Goal: Task Accomplishment & Management: Complete application form

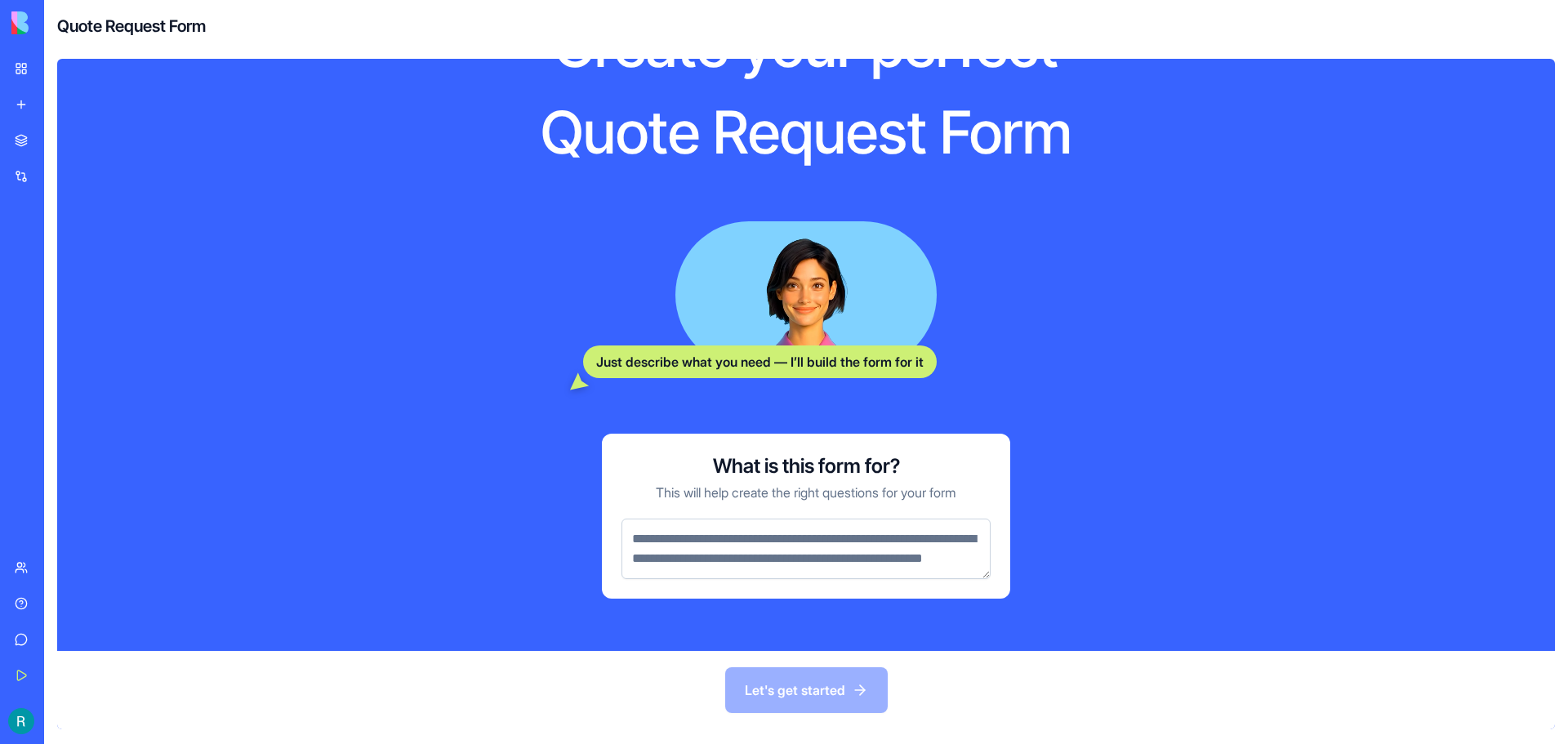
scroll to position [122, 0]
click at [773, 533] on textarea at bounding box center [805, 549] width 369 height 60
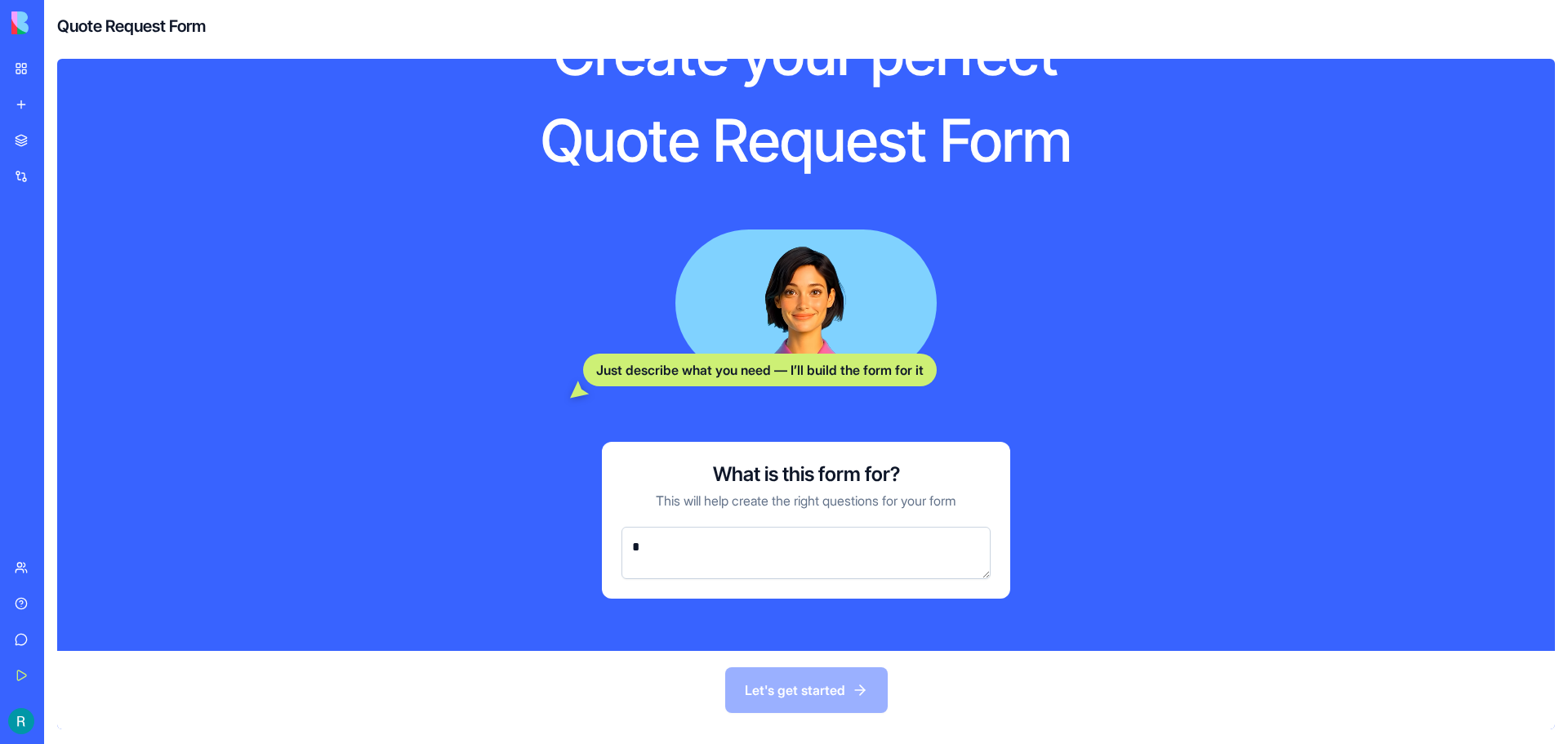
scroll to position [94, 0]
type textarea "**********"
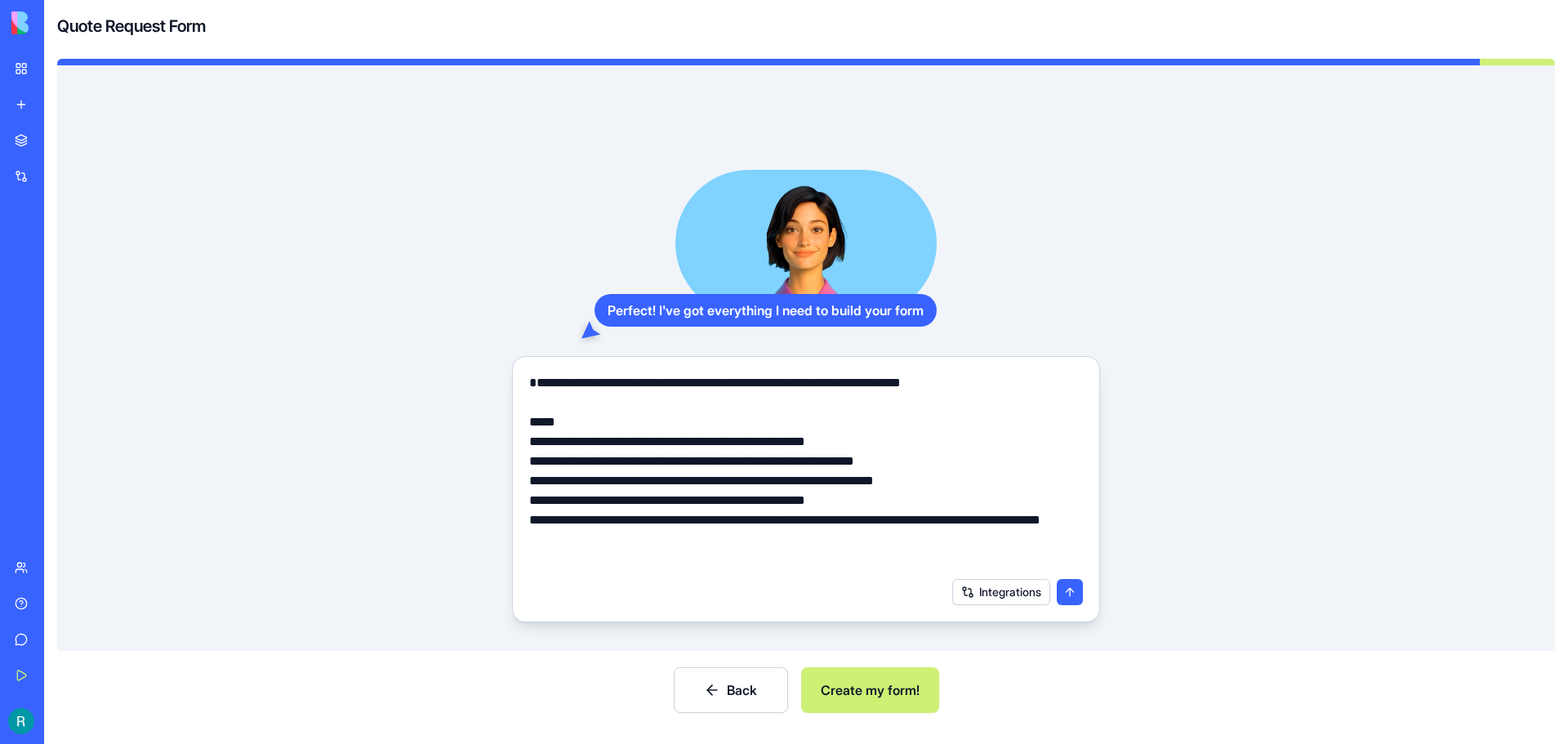
type textarea "**********"
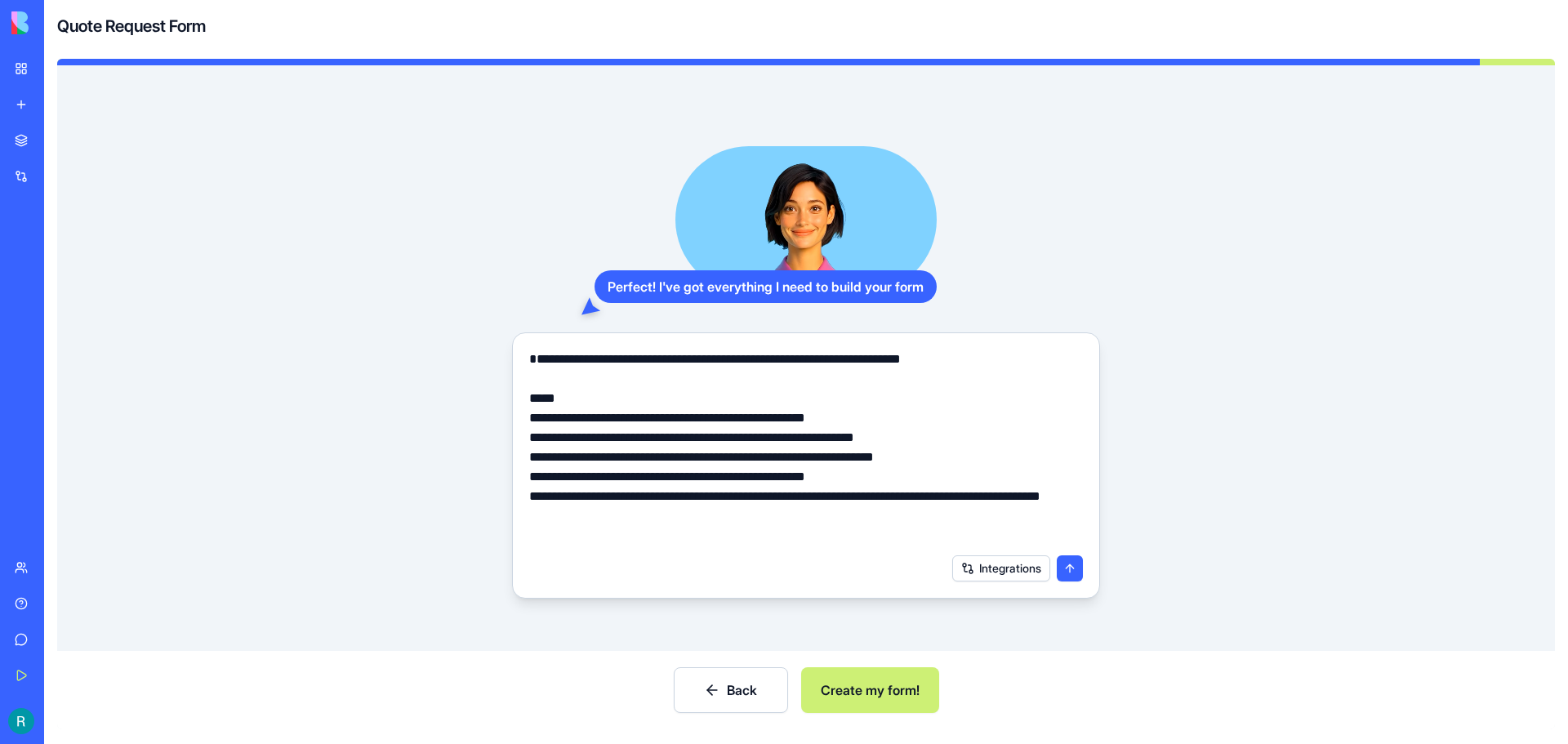
click at [1065, 566] on button "submit" at bounding box center [1070, 569] width 26 height 26
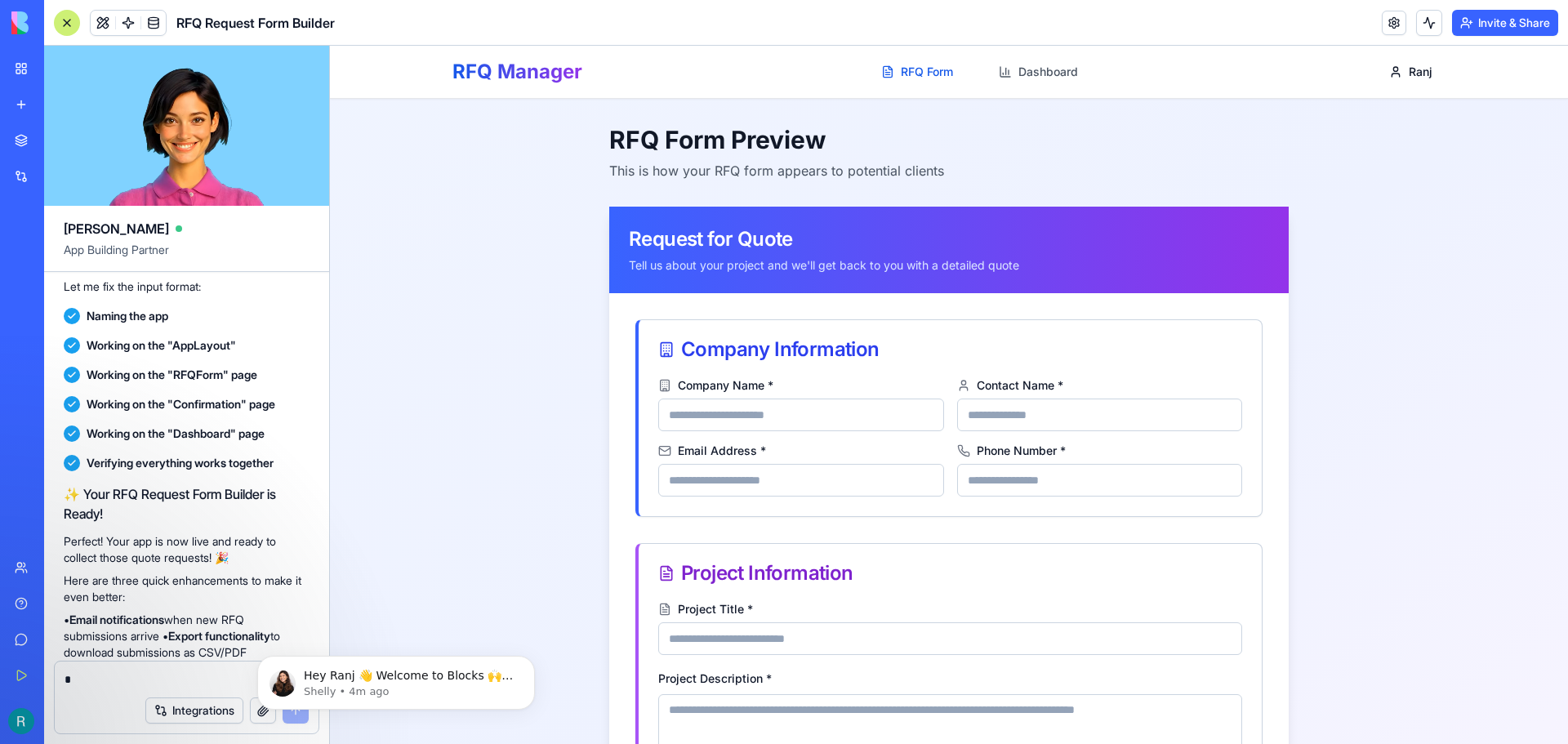
click at [917, 65] on link "RFQ Form" at bounding box center [917, 72] width 92 height 29
click at [905, 65] on link "RFQ Form" at bounding box center [917, 72] width 92 height 29
click at [1032, 67] on link "Dashboard" at bounding box center [1038, 72] width 98 height 29
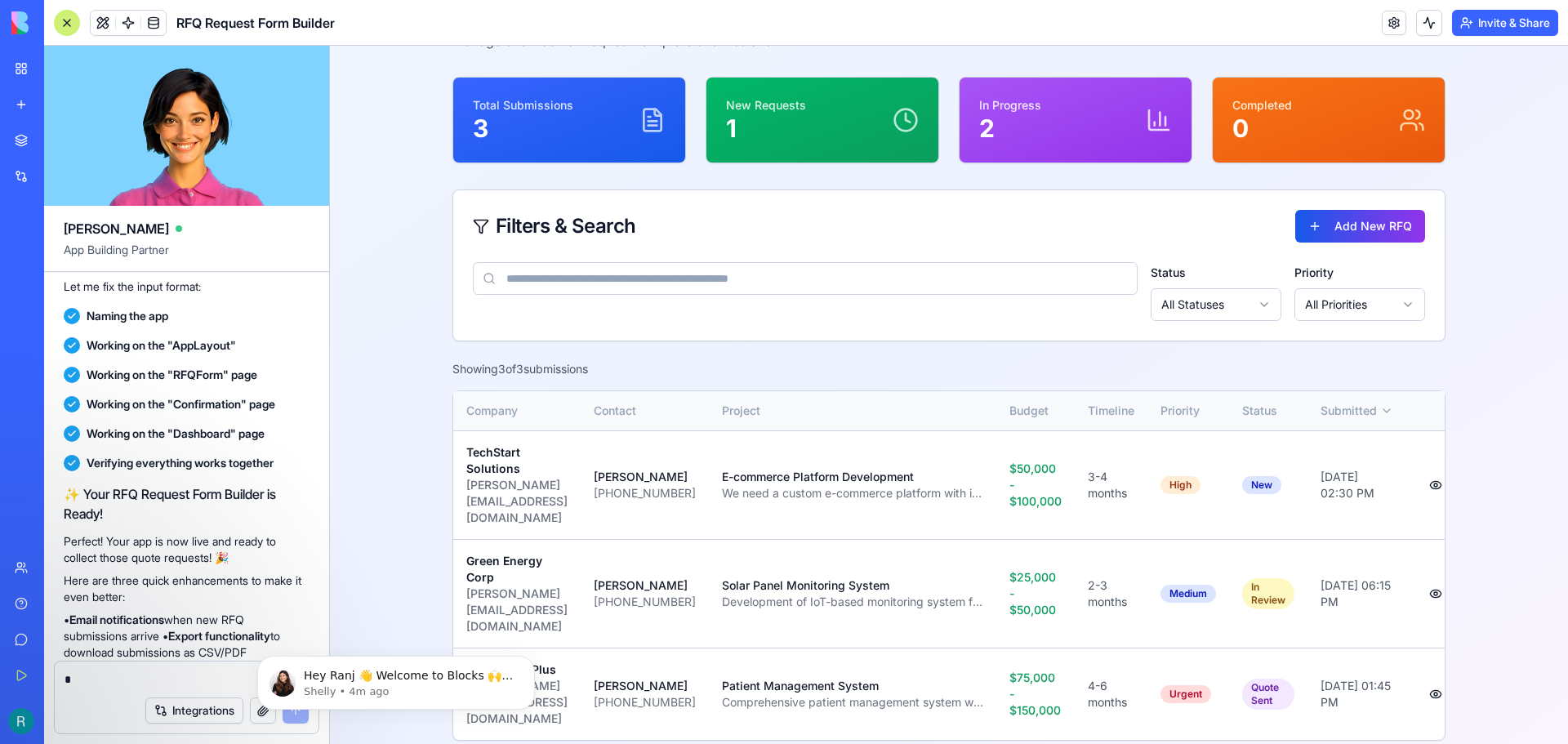
scroll to position [132, 0]
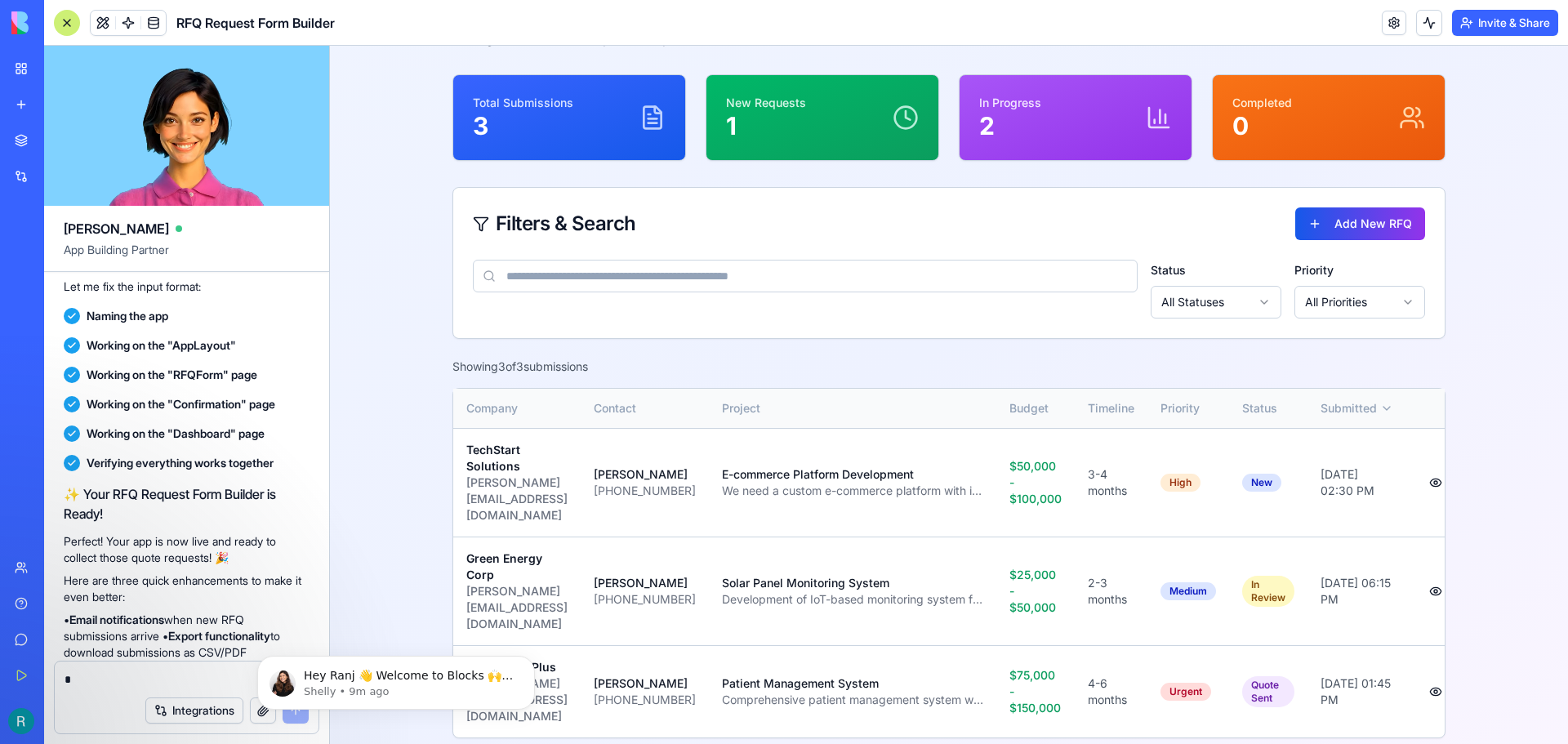
click at [1215, 296] on html "RFQ Manager RFQ Form Dashboard Ranj RFQ Form Dashboard RFQ Dashboard Manage and…" at bounding box center [949, 339] width 1238 height 851
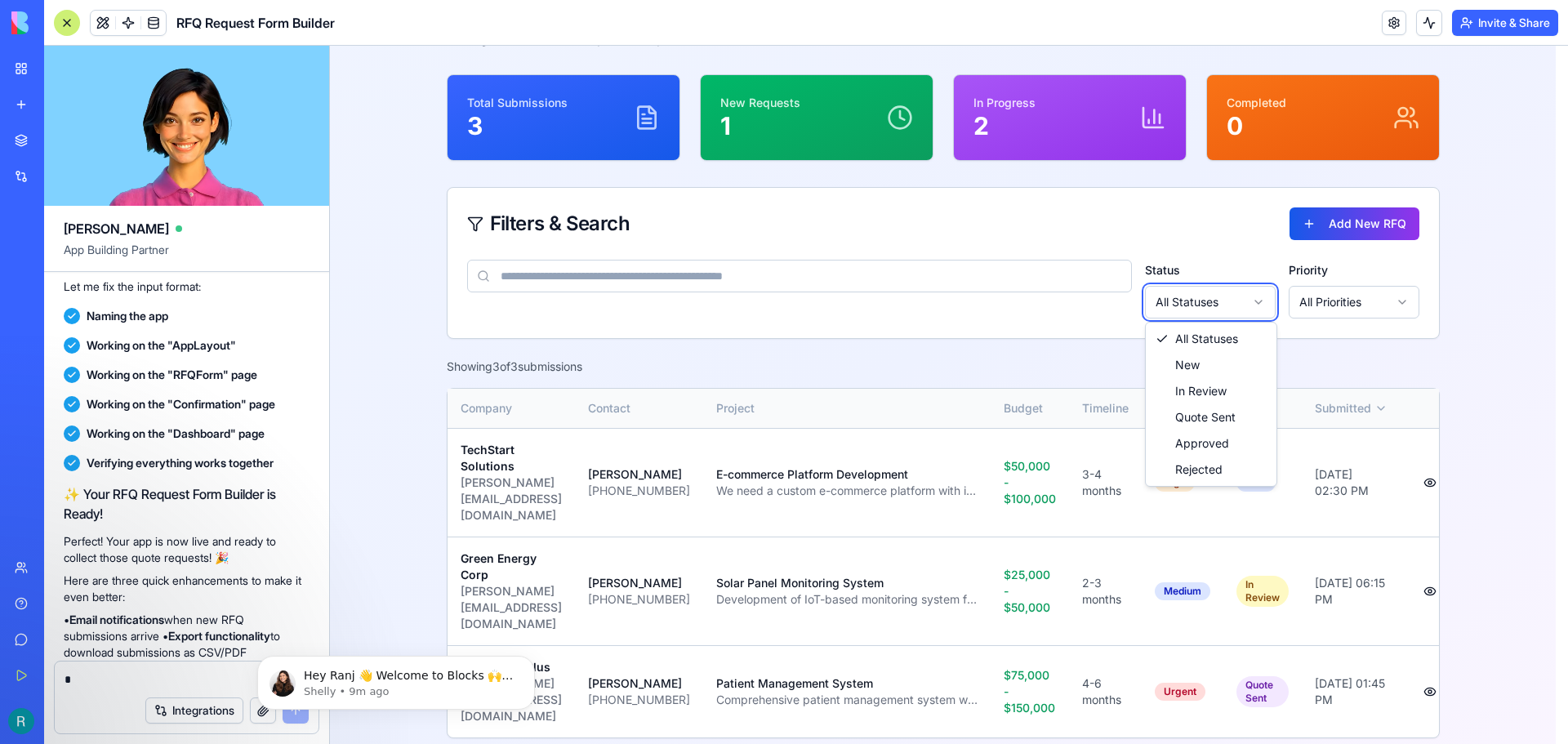
click at [924, 353] on html "RFQ Manager RFQ Form Dashboard Ranj RFQ Form Dashboard RFQ Dashboard Manage and…" at bounding box center [949, 339] width 1238 height 851
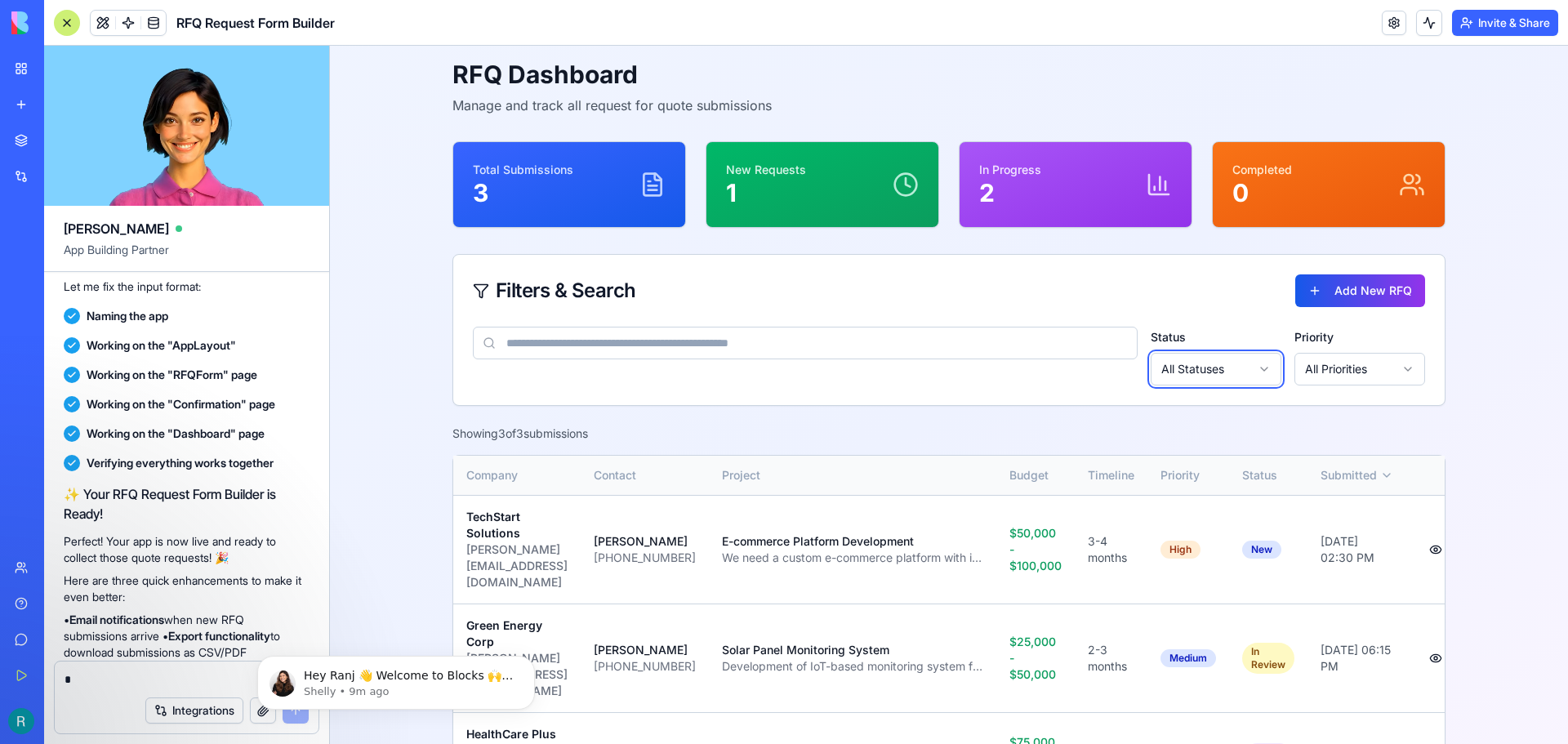
scroll to position [0, 0]
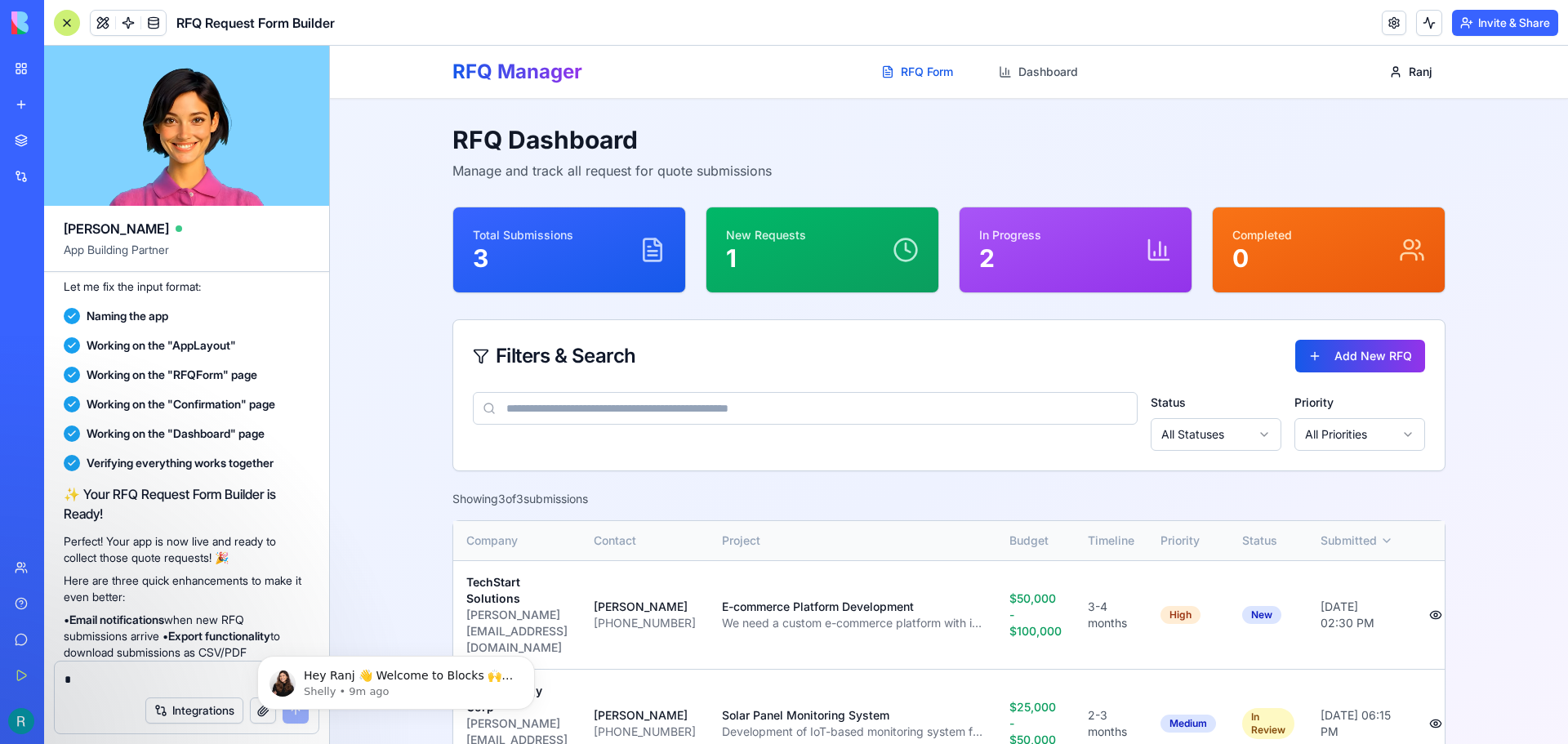
click at [922, 82] on link "RFQ Form" at bounding box center [917, 72] width 92 height 29
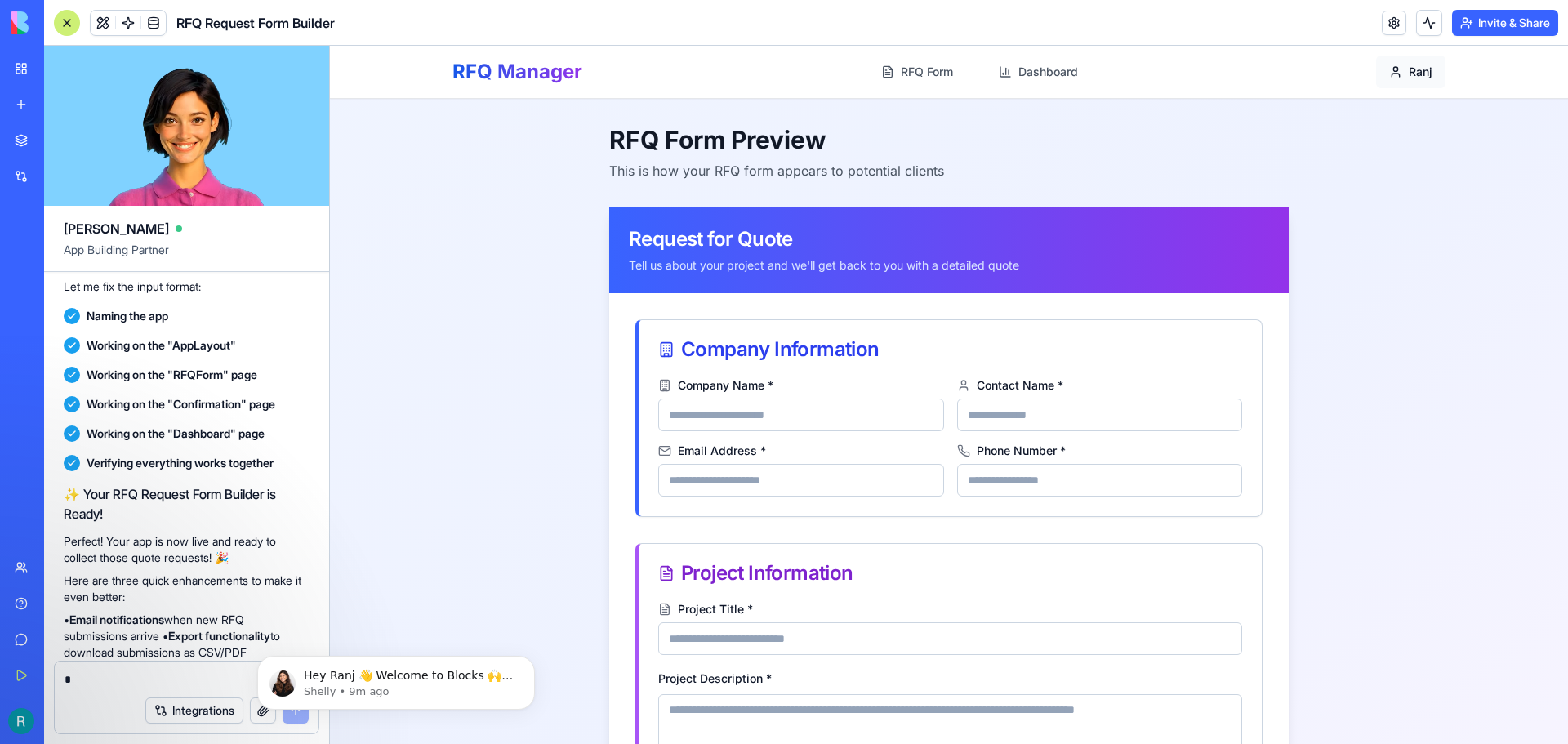
click at [1412, 69] on html "**********" at bounding box center [949, 540] width 1238 height 989
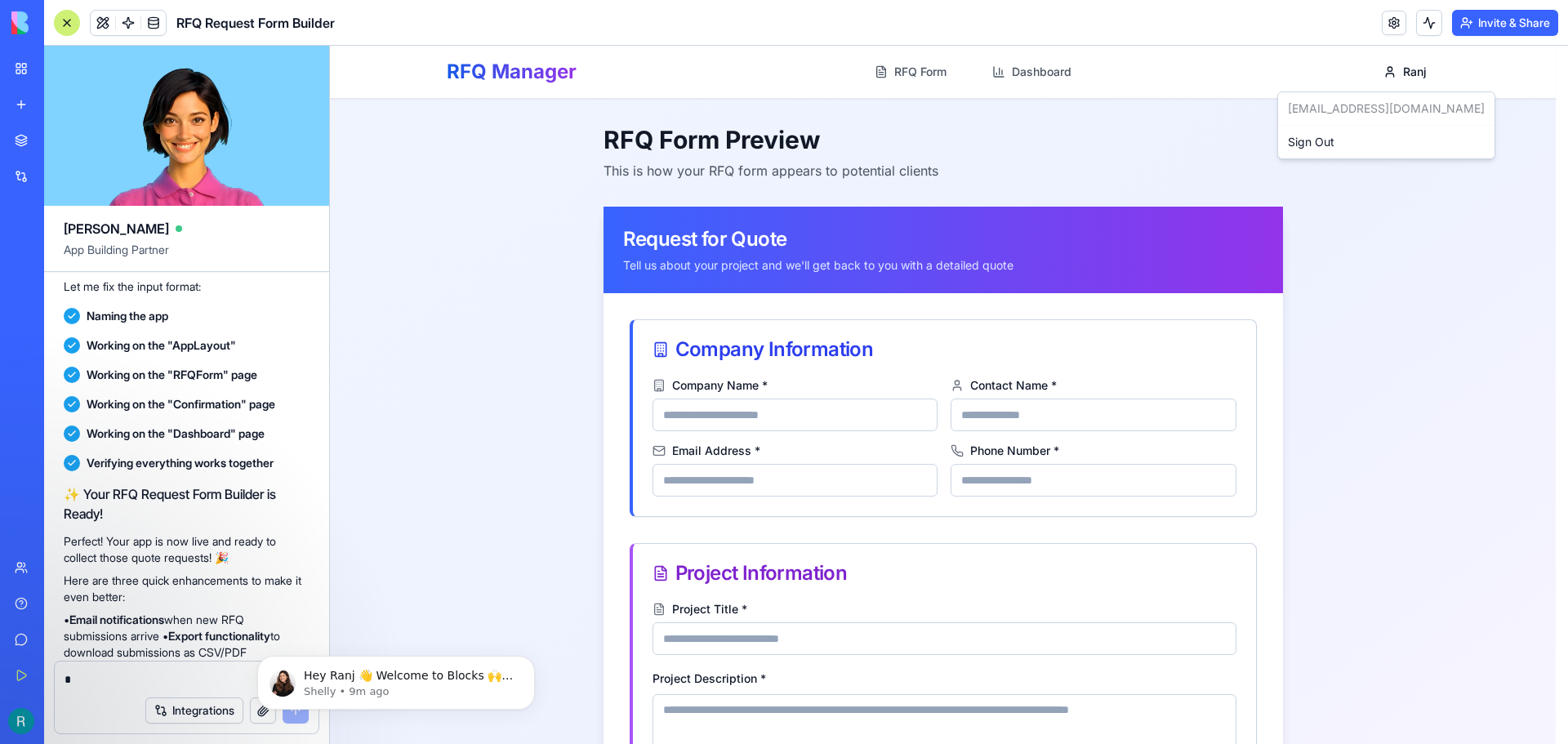
click at [1373, 182] on html "**********" at bounding box center [949, 540] width 1238 height 989
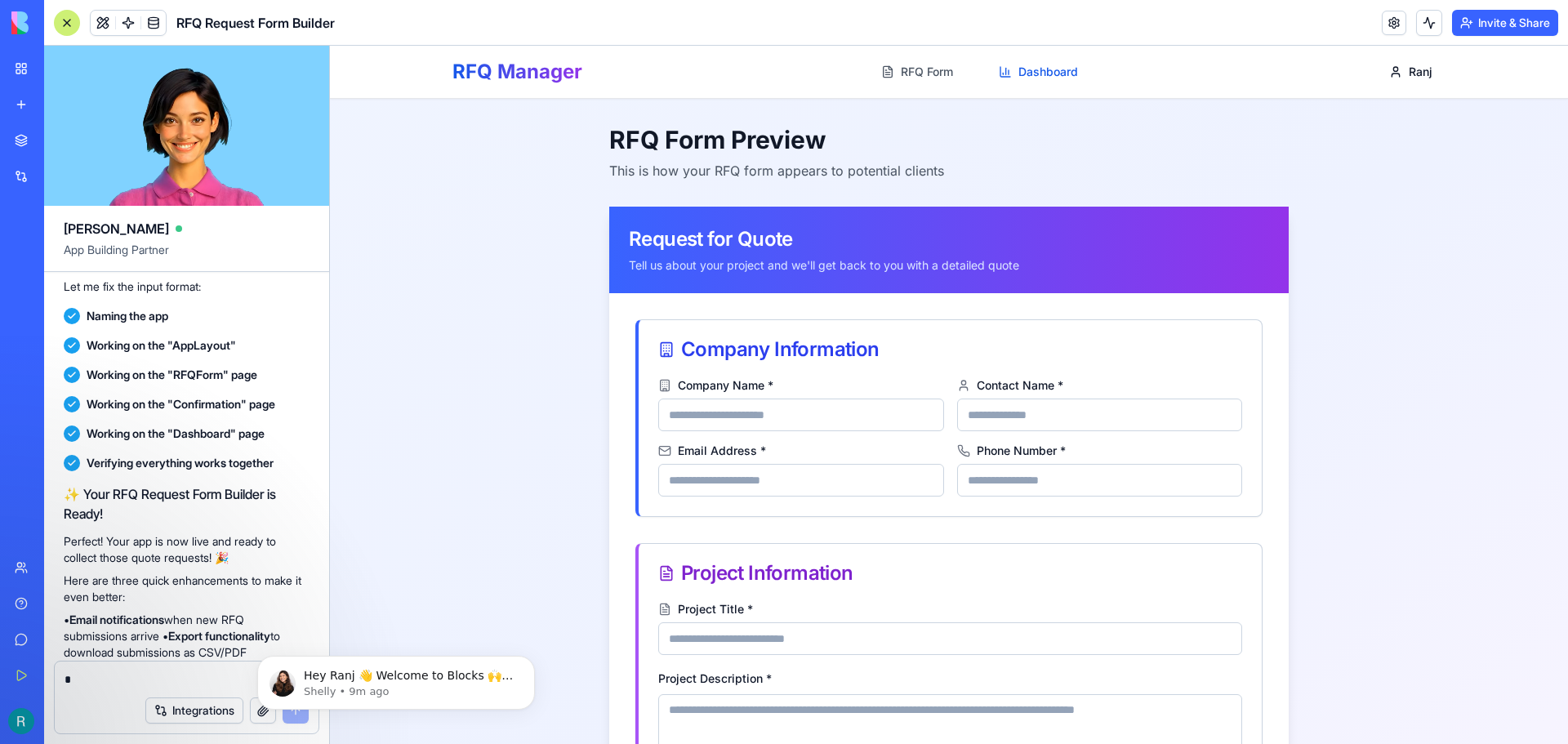
click at [1067, 78] on link "Dashboard" at bounding box center [1038, 72] width 98 height 29
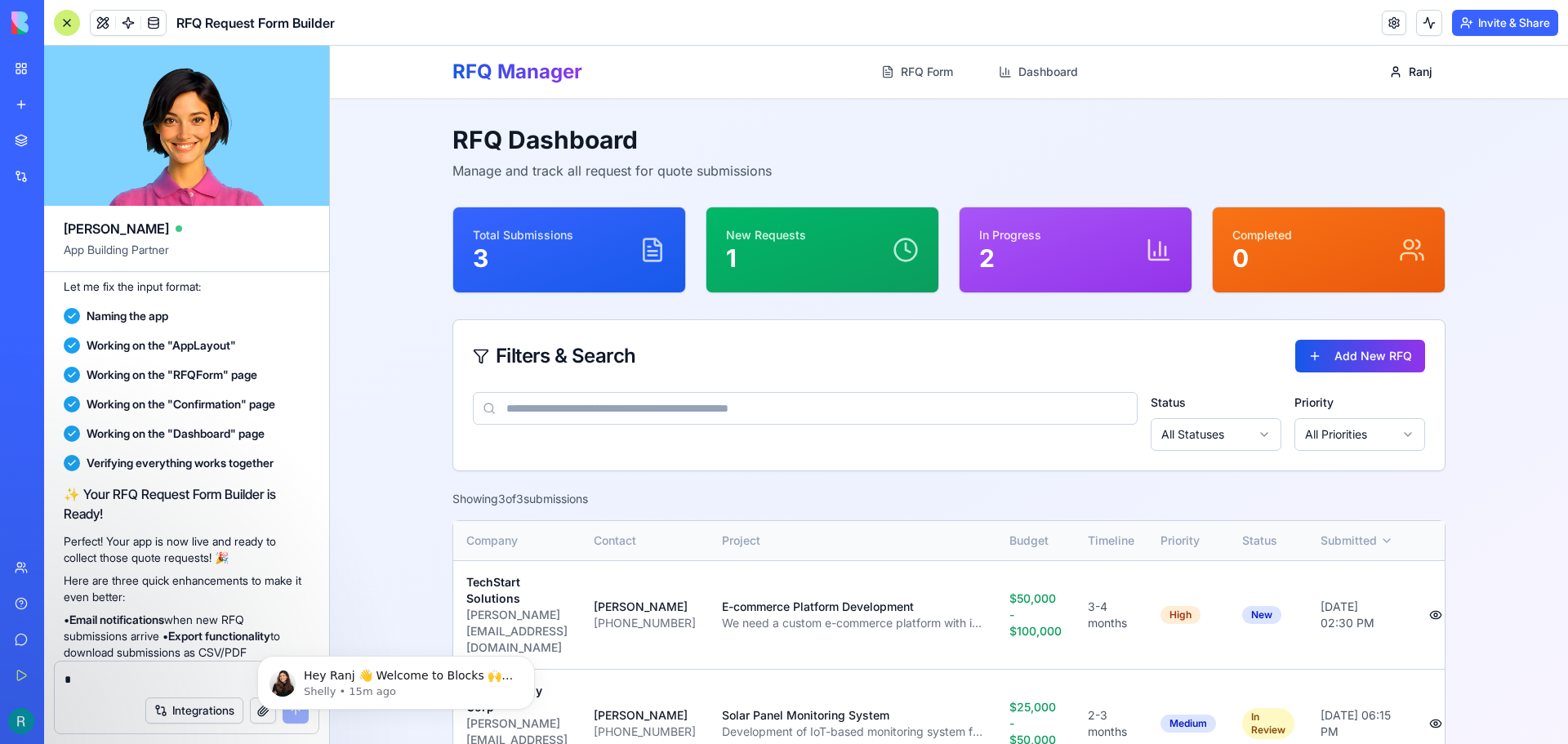
drag, startPoint x: 559, startPoint y: 286, endPoint x: 881, endPoint y: 297, distance: 322.2
click at [639, 283] on div "Total Submissions 3" at bounding box center [569, 250] width 232 height 85
click at [907, 298] on div "RFQ Dashboard Manage and track all request for quote submissions Total Submissi…" at bounding box center [949, 498] width 1045 height 798
drag, startPoint x: 1472, startPoint y: 360, endPoint x: 1463, endPoint y: 353, distance: 11.4
click at [1471, 359] on main "RFQ Dashboard Manage and track all request for quote submissions Total Submissi…" at bounding box center [949, 498] width 1238 height 798
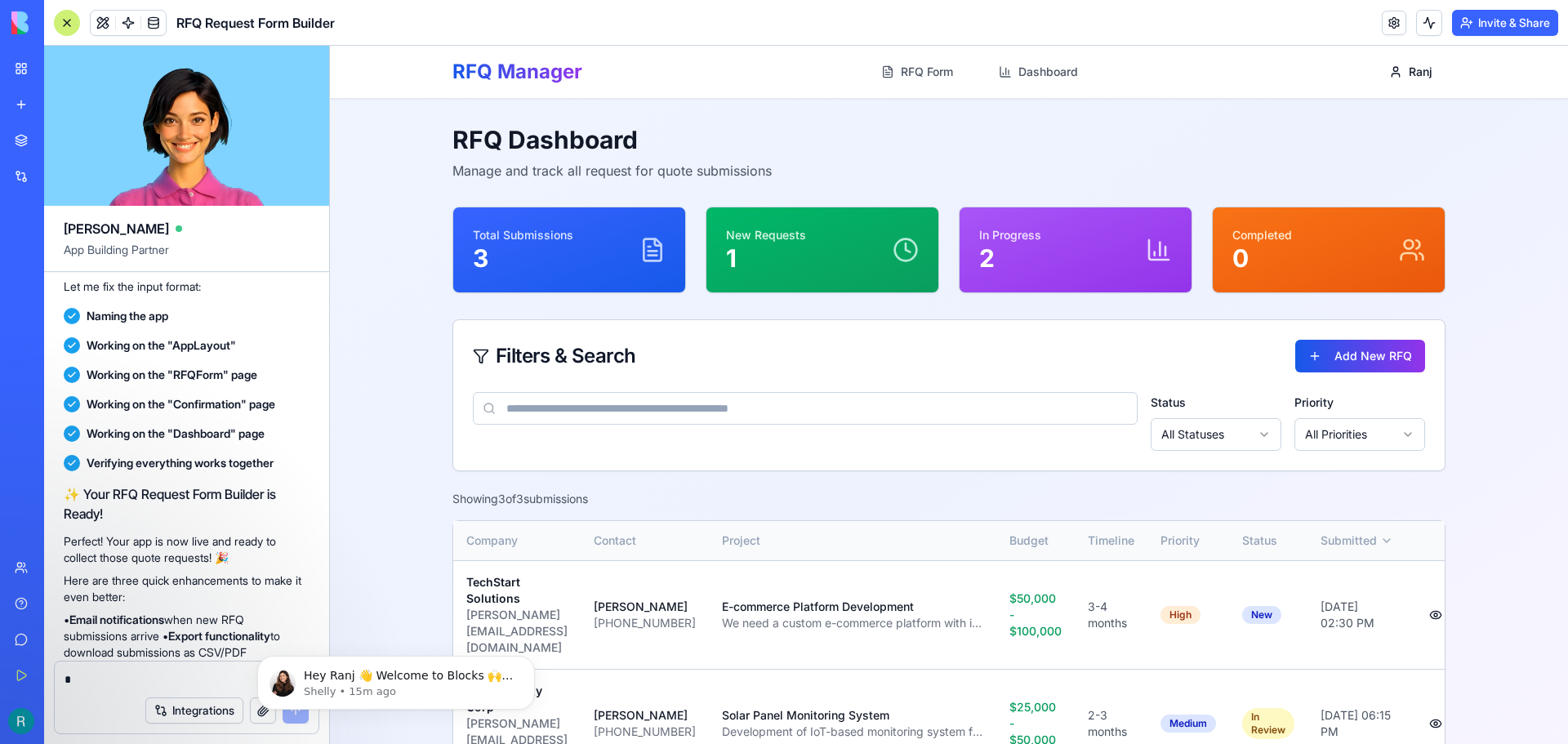
drag, startPoint x: 1482, startPoint y: 340, endPoint x: 1563, endPoint y: 196, distance: 165.2
click at [1514, 314] on main "RFQ Dashboard Manage and track all request for quote submissions Total Submissi…" at bounding box center [949, 498] width 1238 height 798
drag, startPoint x: 391, startPoint y: 169, endPoint x: 337, endPoint y: 118, distance: 74.3
click at [392, 164] on main "RFQ Dashboard Manage and track all request for quote submissions Total Submissi…" at bounding box center [949, 498] width 1238 height 798
click at [1477, 432] on main "RFQ Dashboard Manage and track all request for quote submissions Total Submissi…" at bounding box center [949, 498] width 1238 height 798
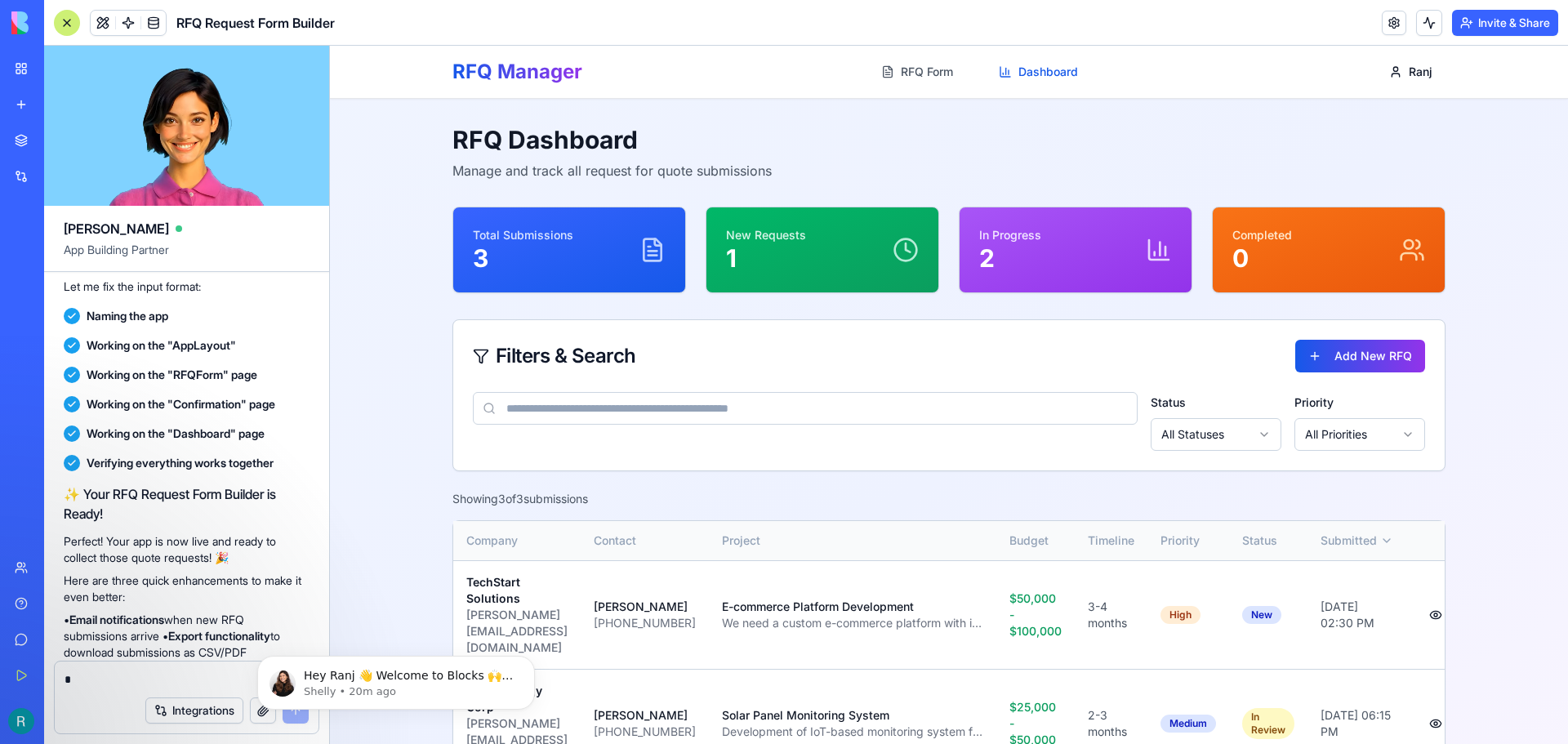
click at [1052, 79] on link "Dashboard" at bounding box center [1038, 72] width 98 height 29
click at [1368, 361] on button "Add New RFQ" at bounding box center [1360, 356] width 130 height 33
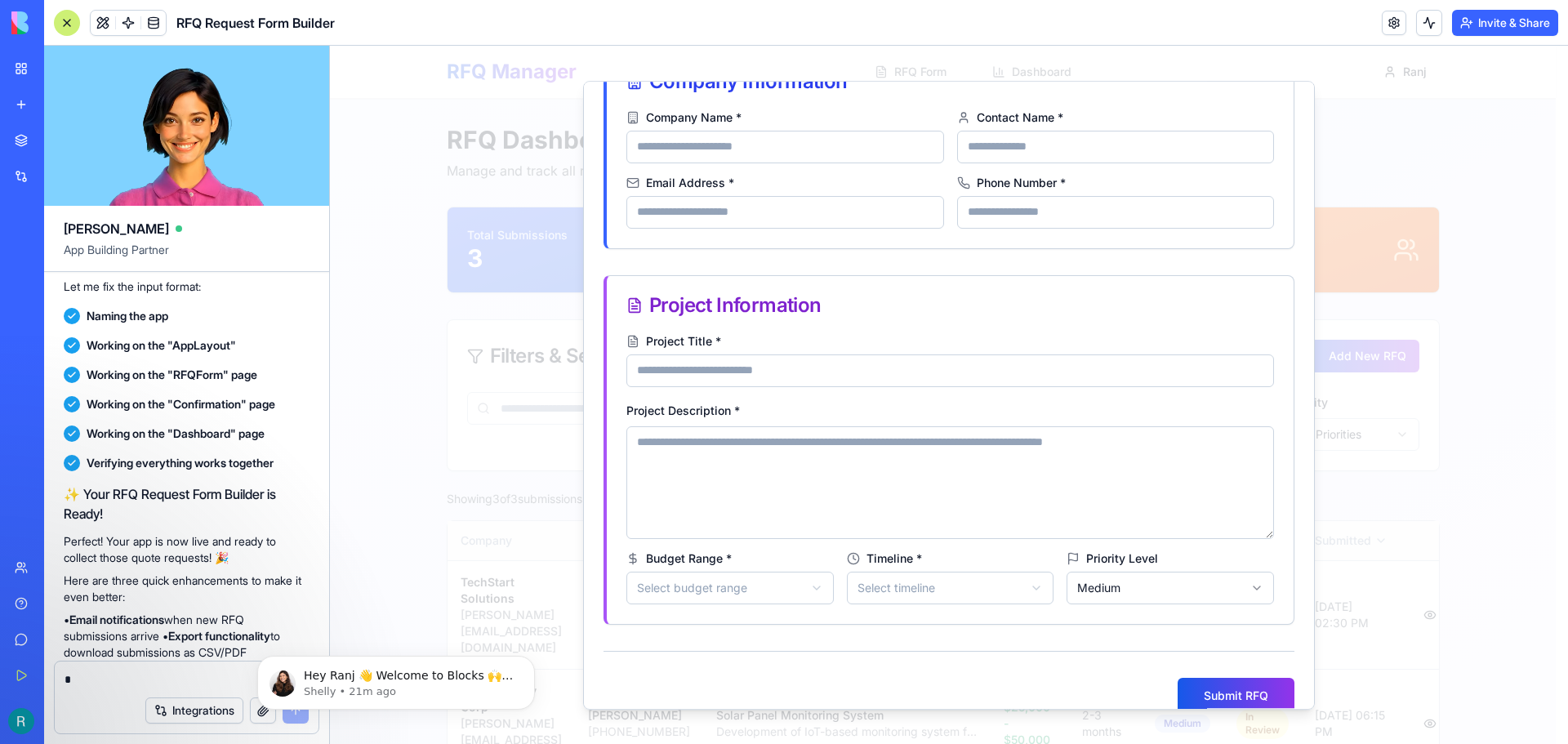
scroll to position [128, 0]
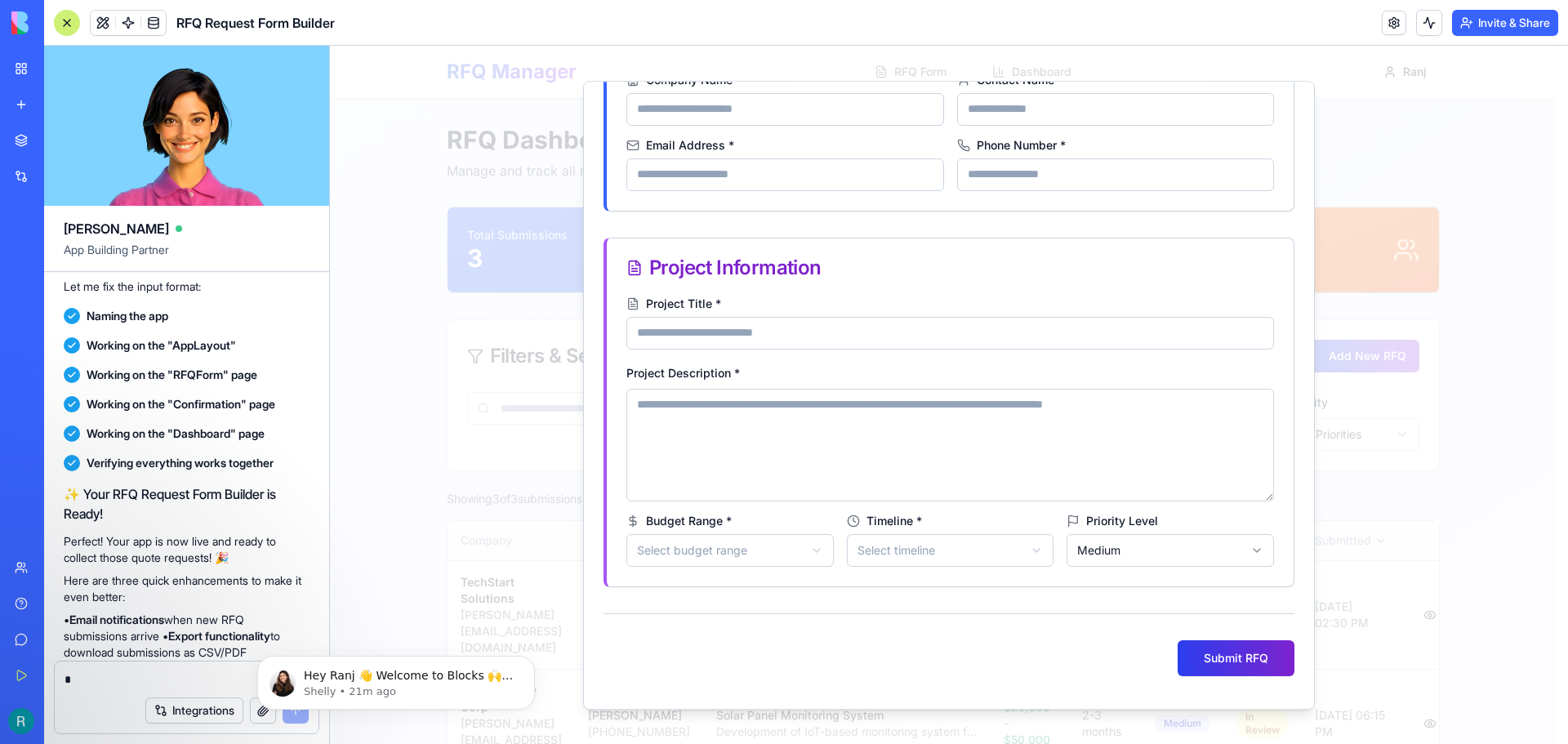
click at [1232, 662] on button "Submit RFQ" at bounding box center [1235, 658] width 117 height 36
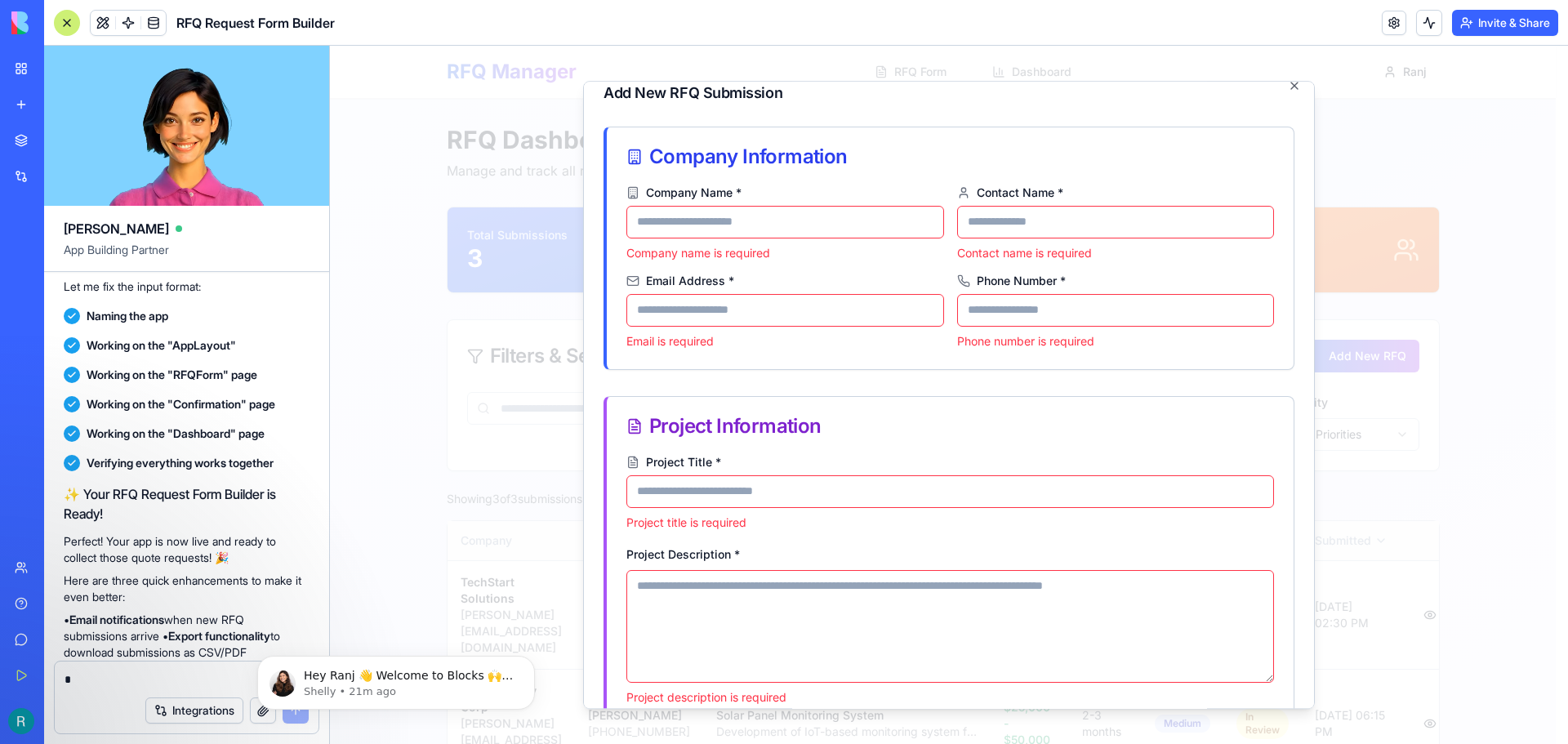
scroll to position [0, 0]
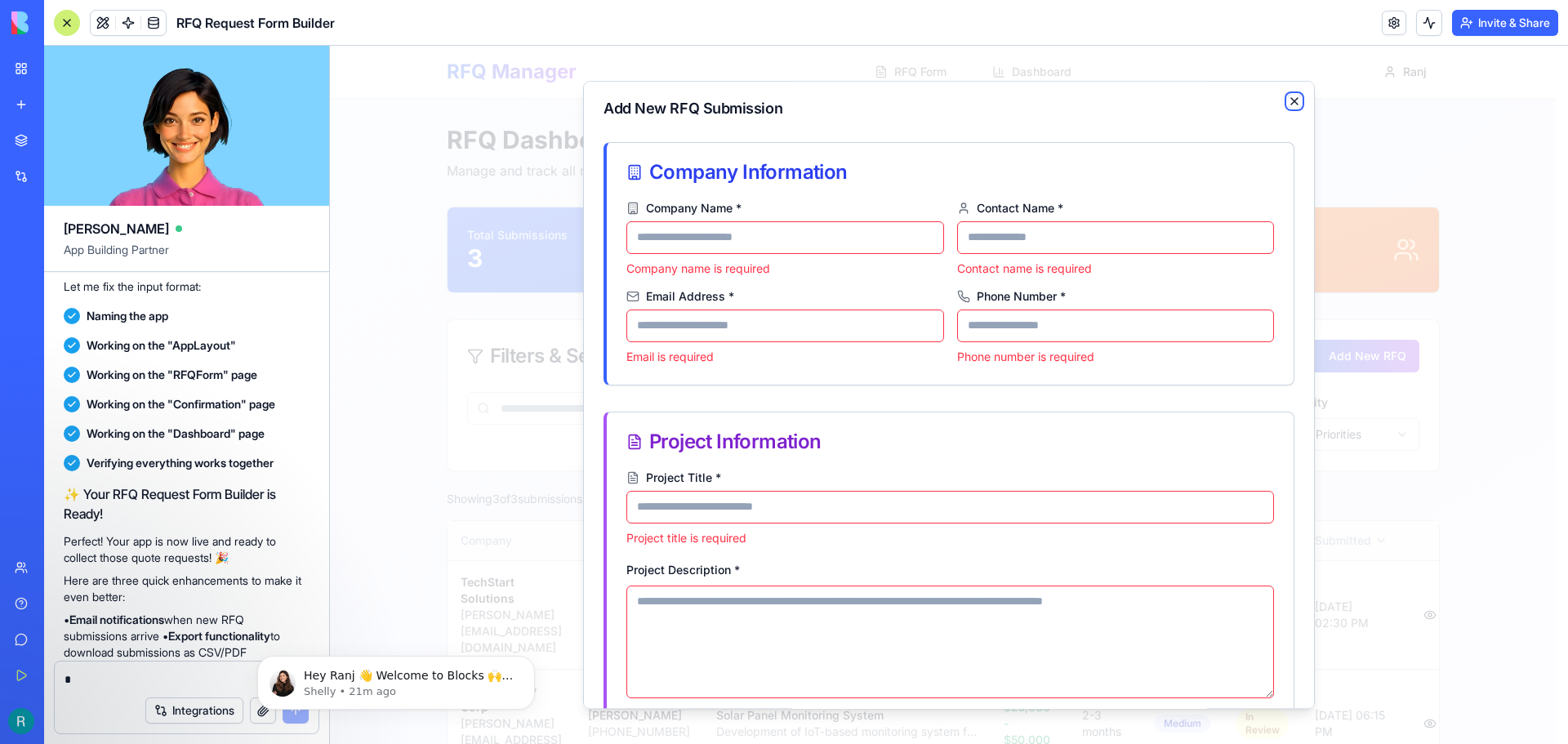
click at [1288, 97] on icon "button" at bounding box center [1294, 101] width 13 height 13
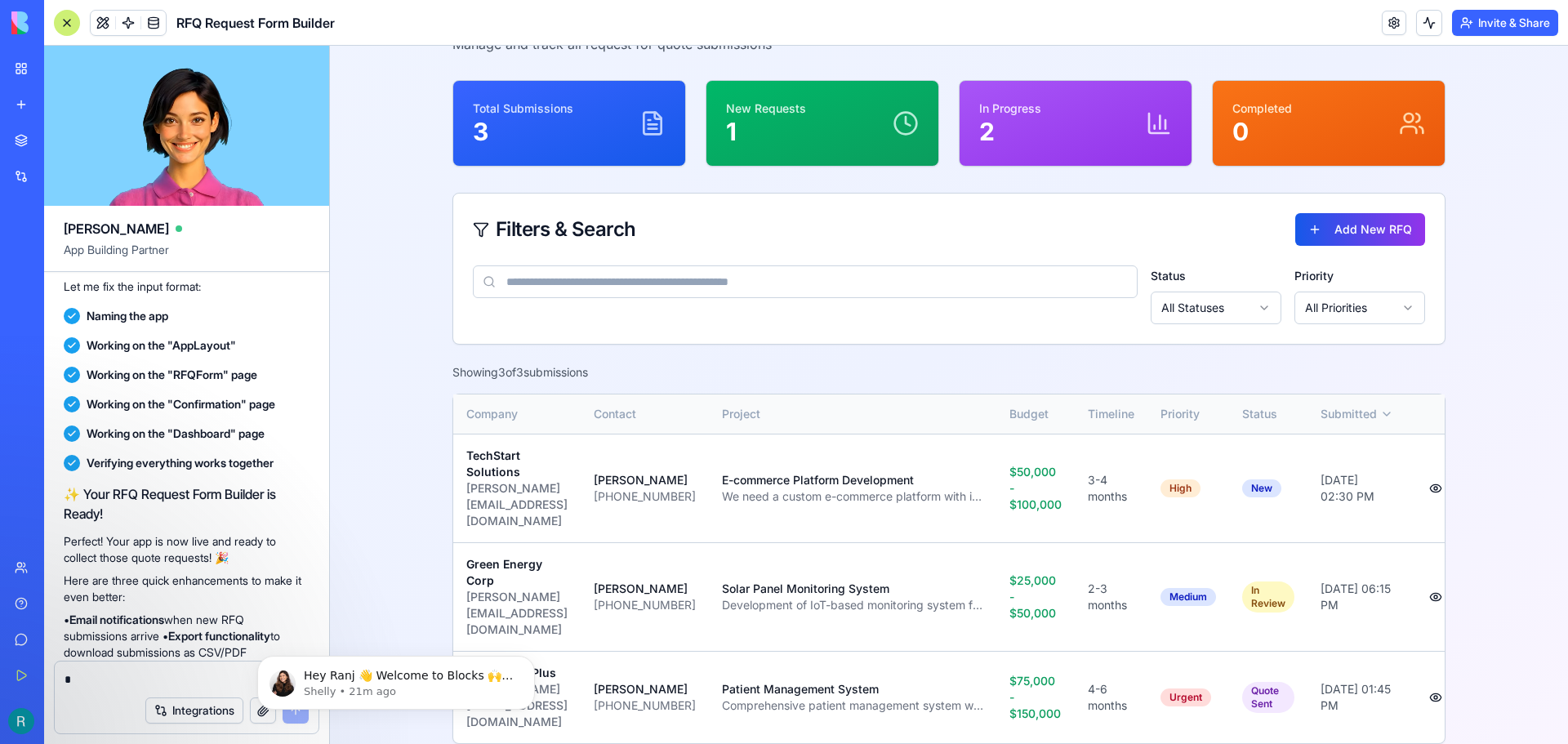
scroll to position [132, 0]
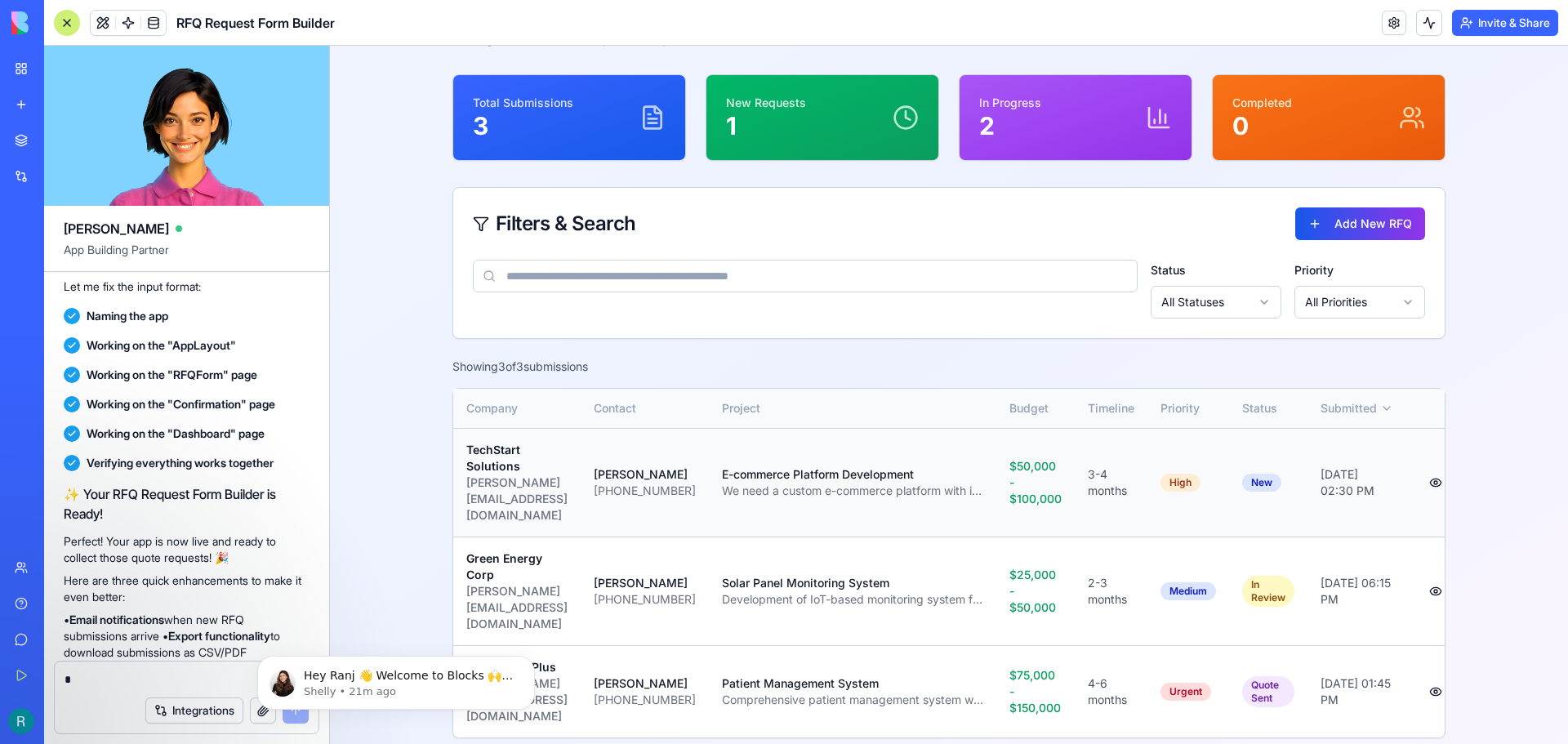
click at [1433, 473] on button at bounding box center [1436, 483] width 33 height 29
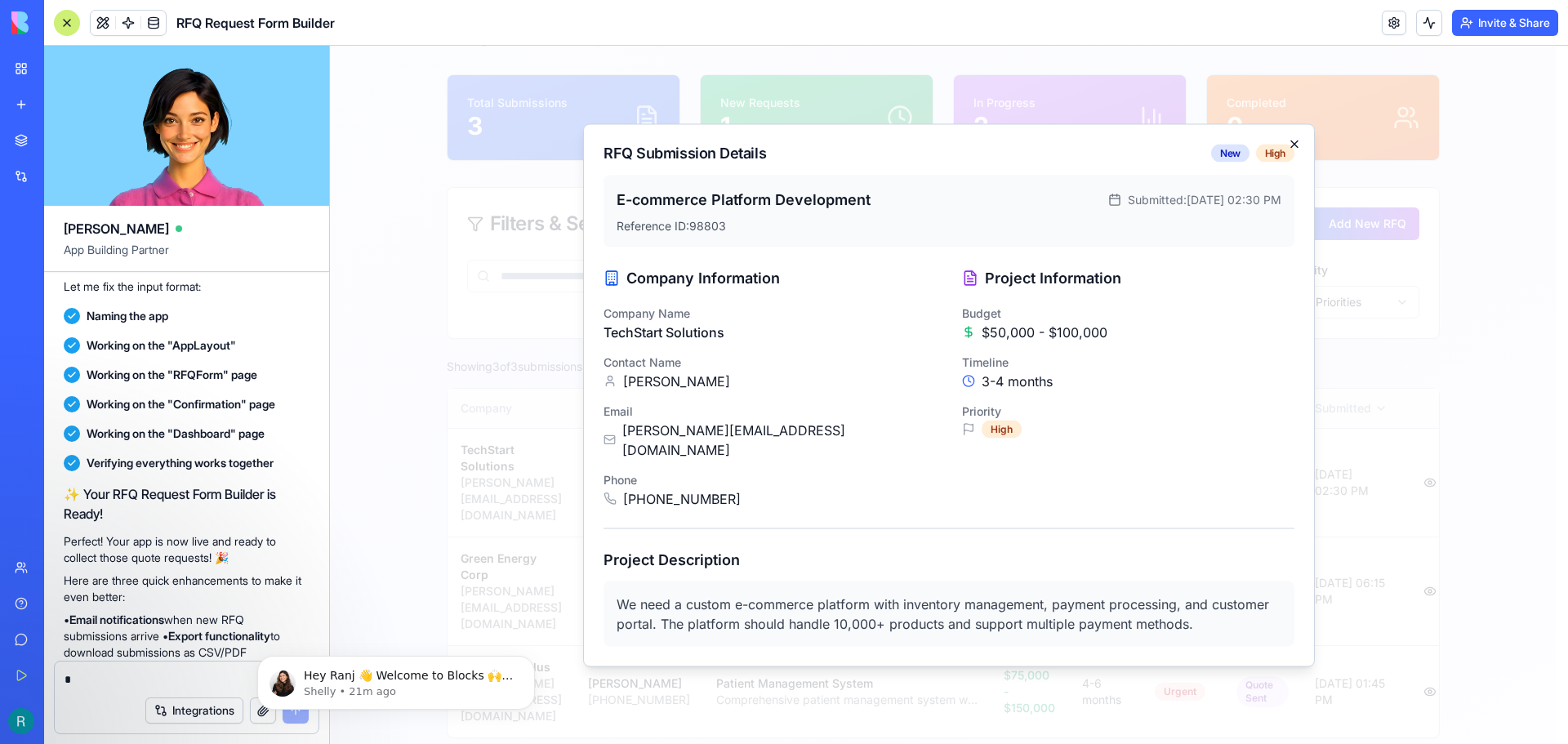
click at [1297, 150] on icon "button" at bounding box center [1294, 143] width 13 height 13
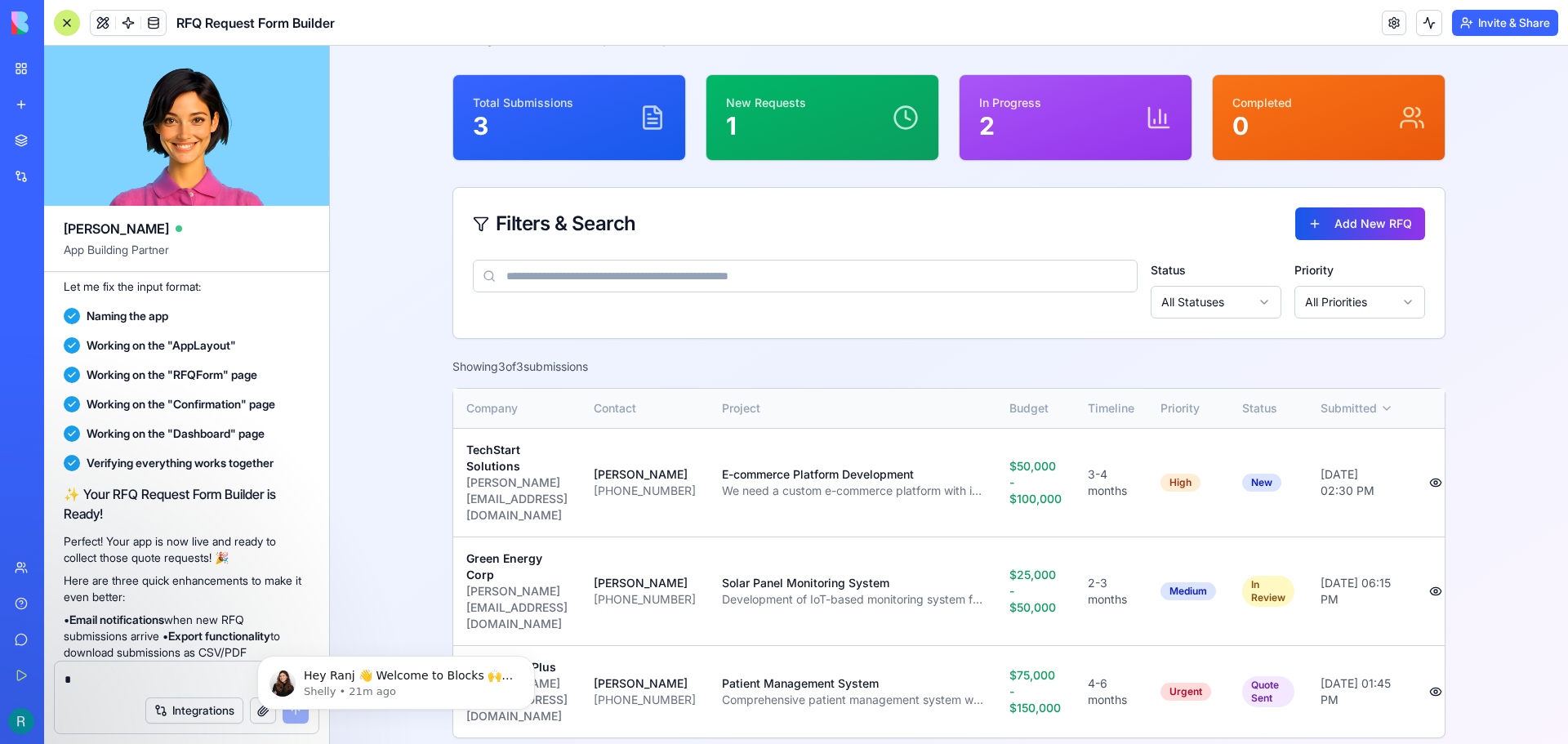
click at [408, 415] on main "RFQ Dashboard Manage and track all request for quote submissions Total Submissi…" at bounding box center [949, 366] width 1238 height 798
click at [409, 337] on main "RFQ Dashboard Manage and track all request for quote submissions Total Submissi…" at bounding box center [949, 366] width 1238 height 798
click at [1470, 172] on main "RFQ Dashboard Manage and track all request for quote submissions Total Submissi…" at bounding box center [949, 366] width 1238 height 798
